Goal: Communication & Community: Connect with others

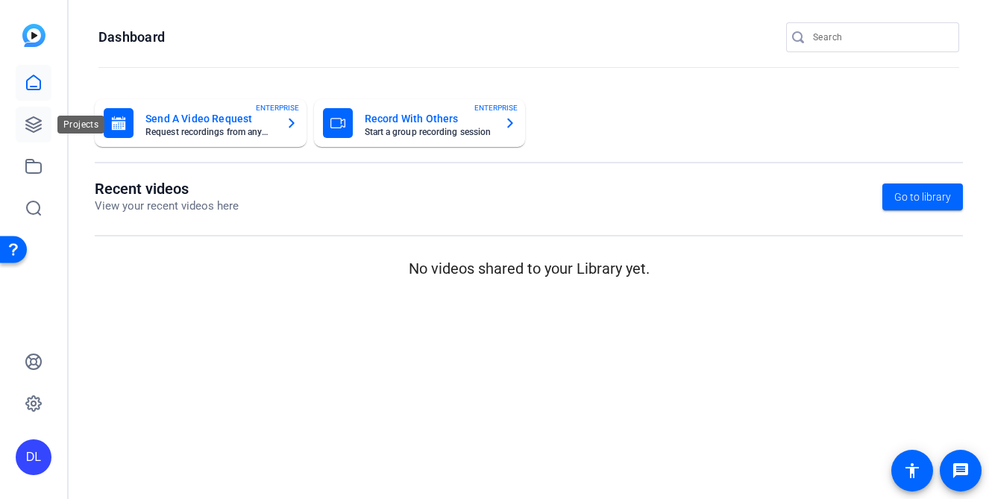
click at [37, 124] on icon at bounding box center [34, 125] width 18 height 18
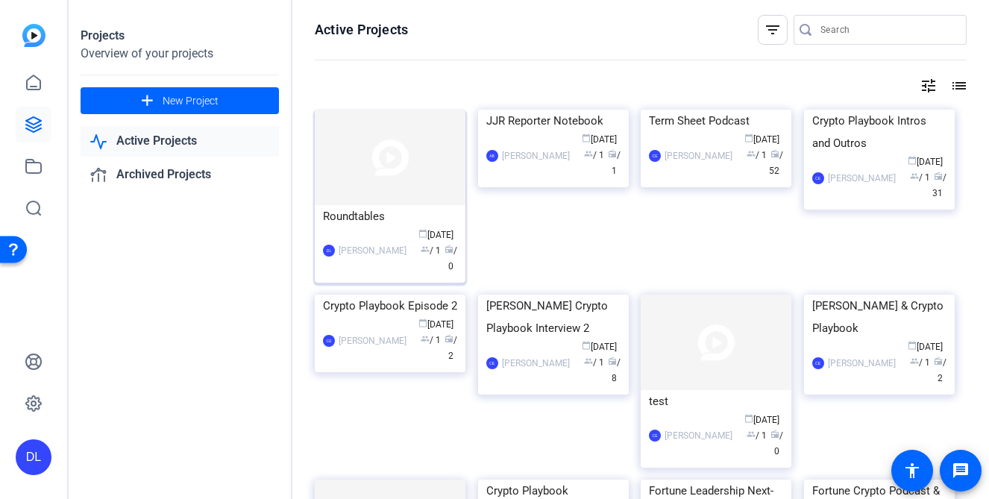
click at [356, 212] on div "Roundtables" at bounding box center [390, 216] width 134 height 22
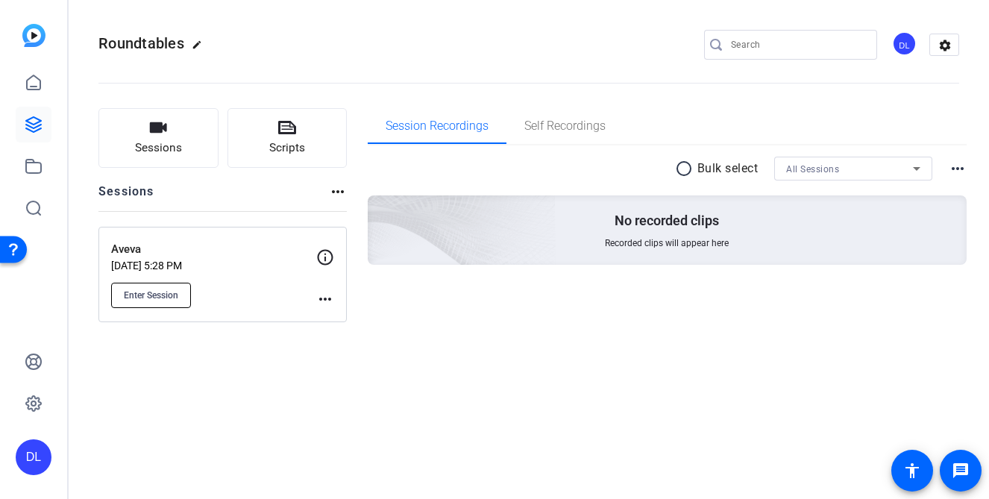
click at [148, 297] on span "Enter Session" at bounding box center [151, 295] width 54 height 12
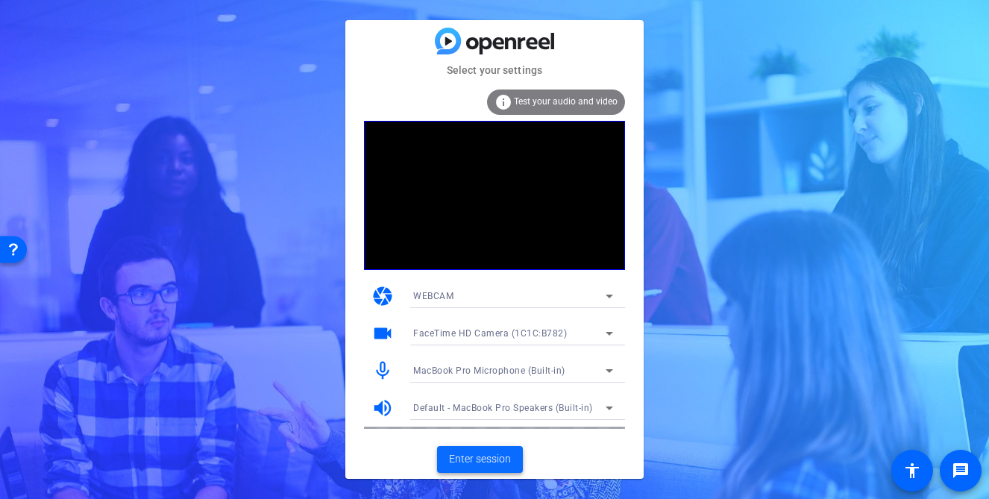
click at [473, 456] on span "Enter session" at bounding box center [480, 459] width 62 height 16
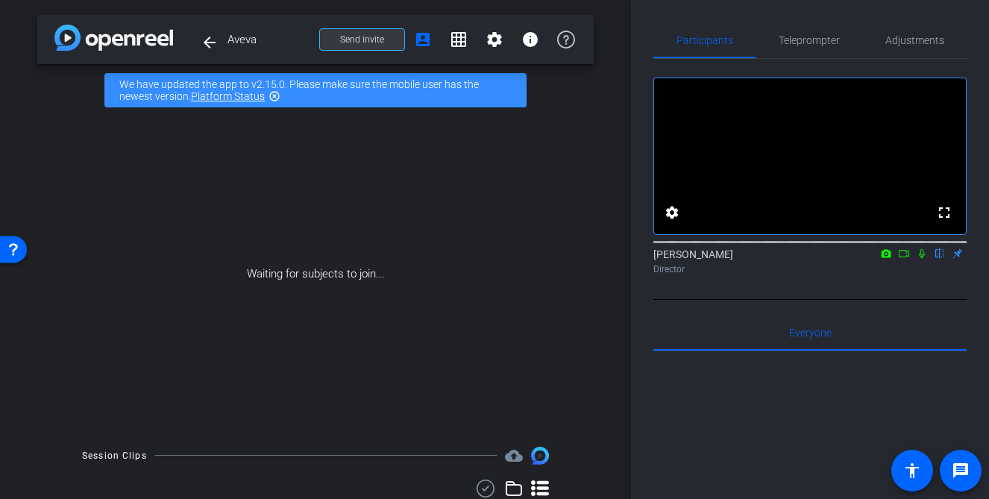
click at [375, 40] on span "Send invite" at bounding box center [362, 40] width 44 height 12
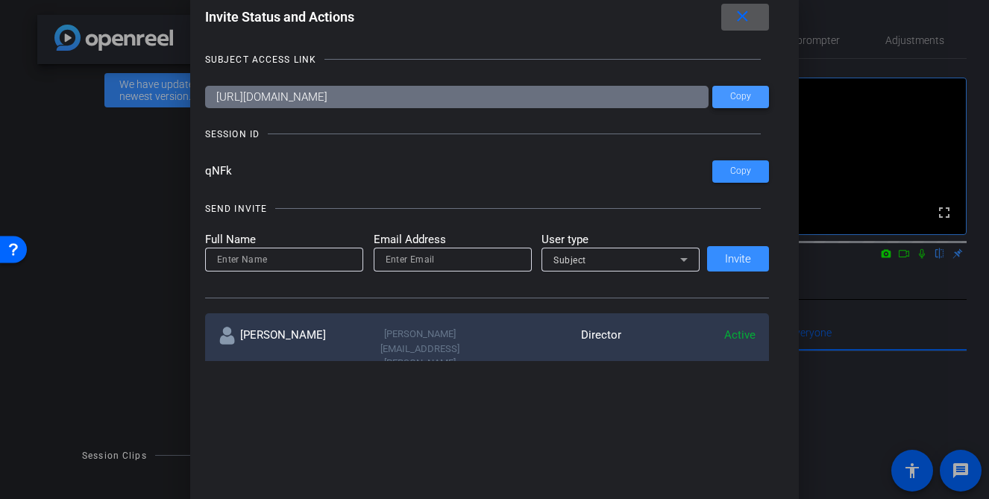
click at [750, 92] on span "Copy" at bounding box center [740, 96] width 21 height 11
